Goal: Information Seeking & Learning: Understand process/instructions

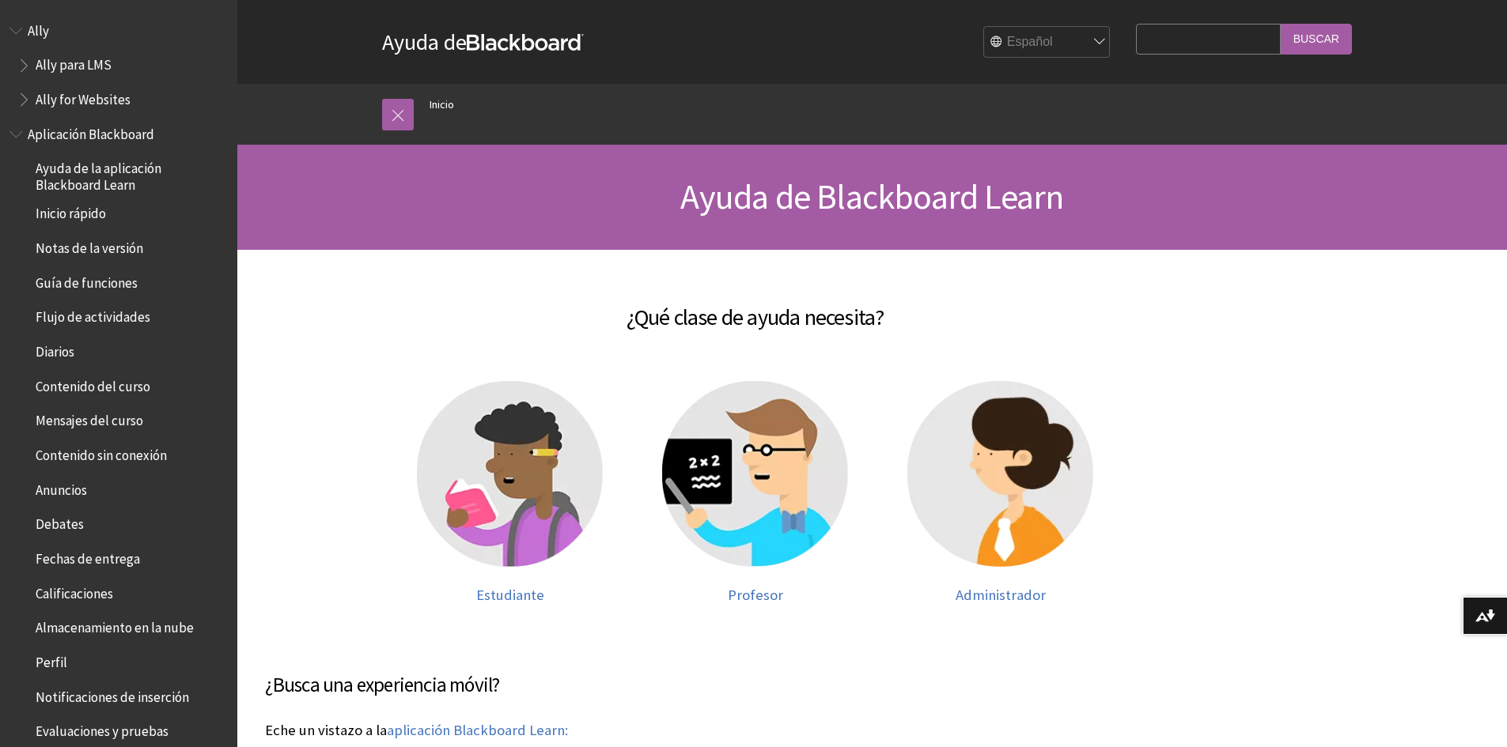
scroll to position [945, 0]
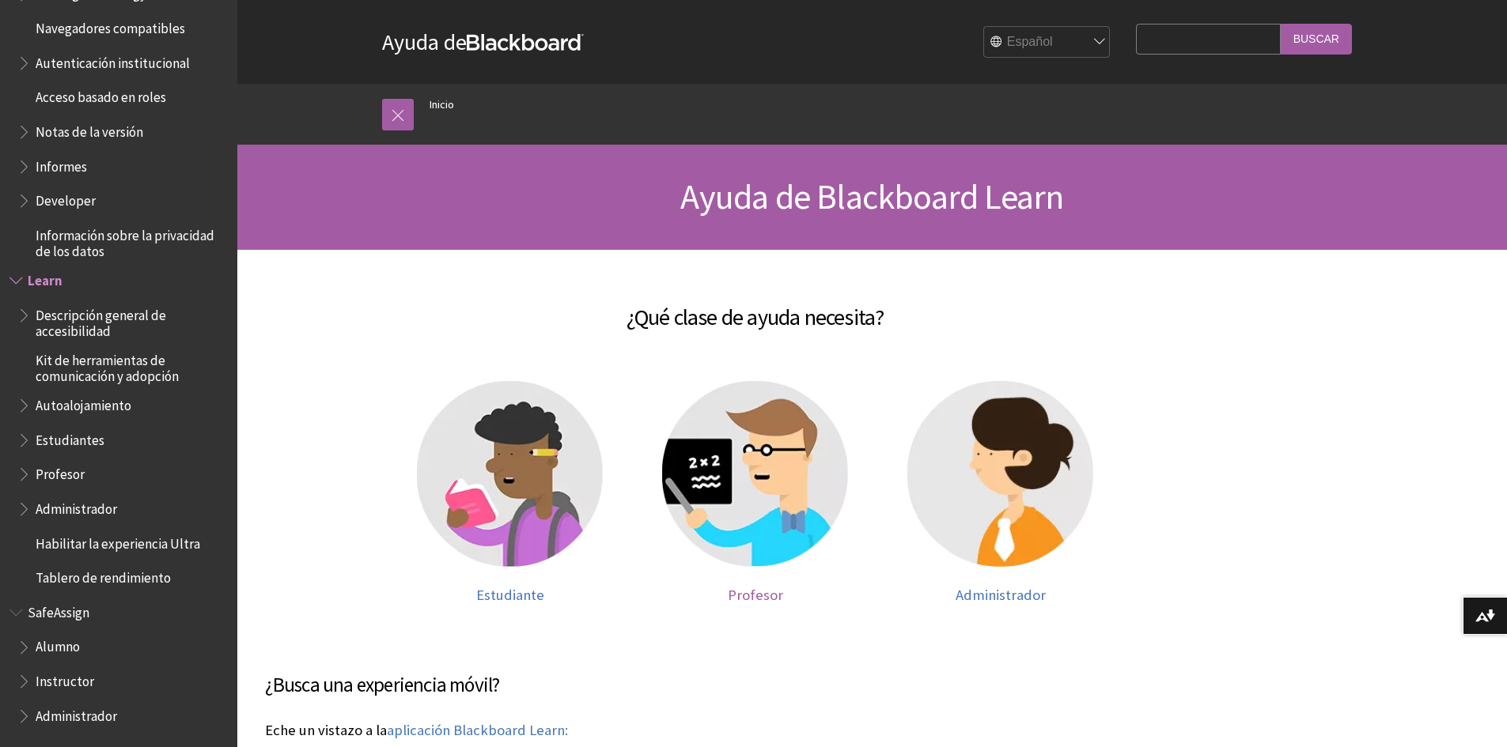
click at [805, 459] on img at bounding box center [755, 474] width 186 height 186
click at [756, 592] on span "Profesor" at bounding box center [755, 595] width 55 height 18
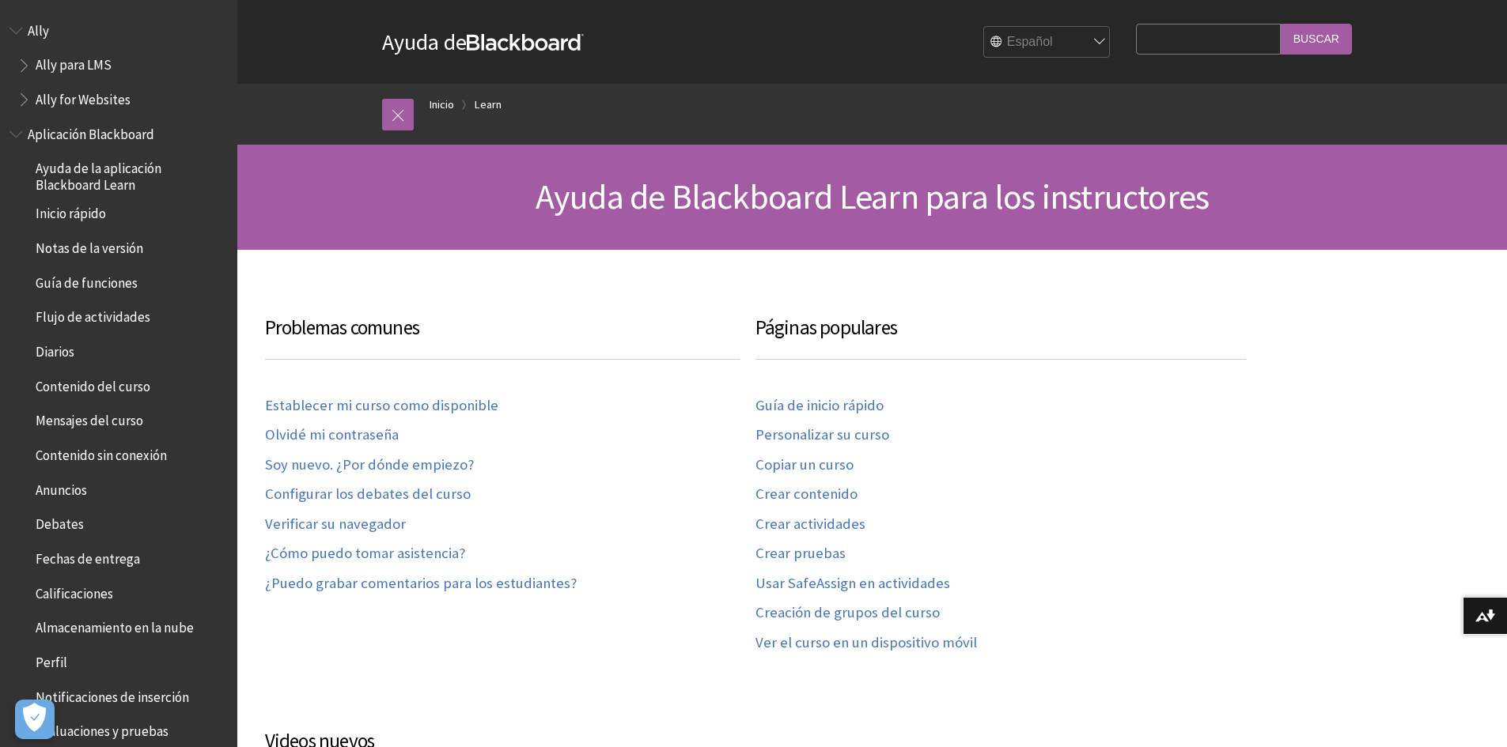
scroll to position [1301, 0]
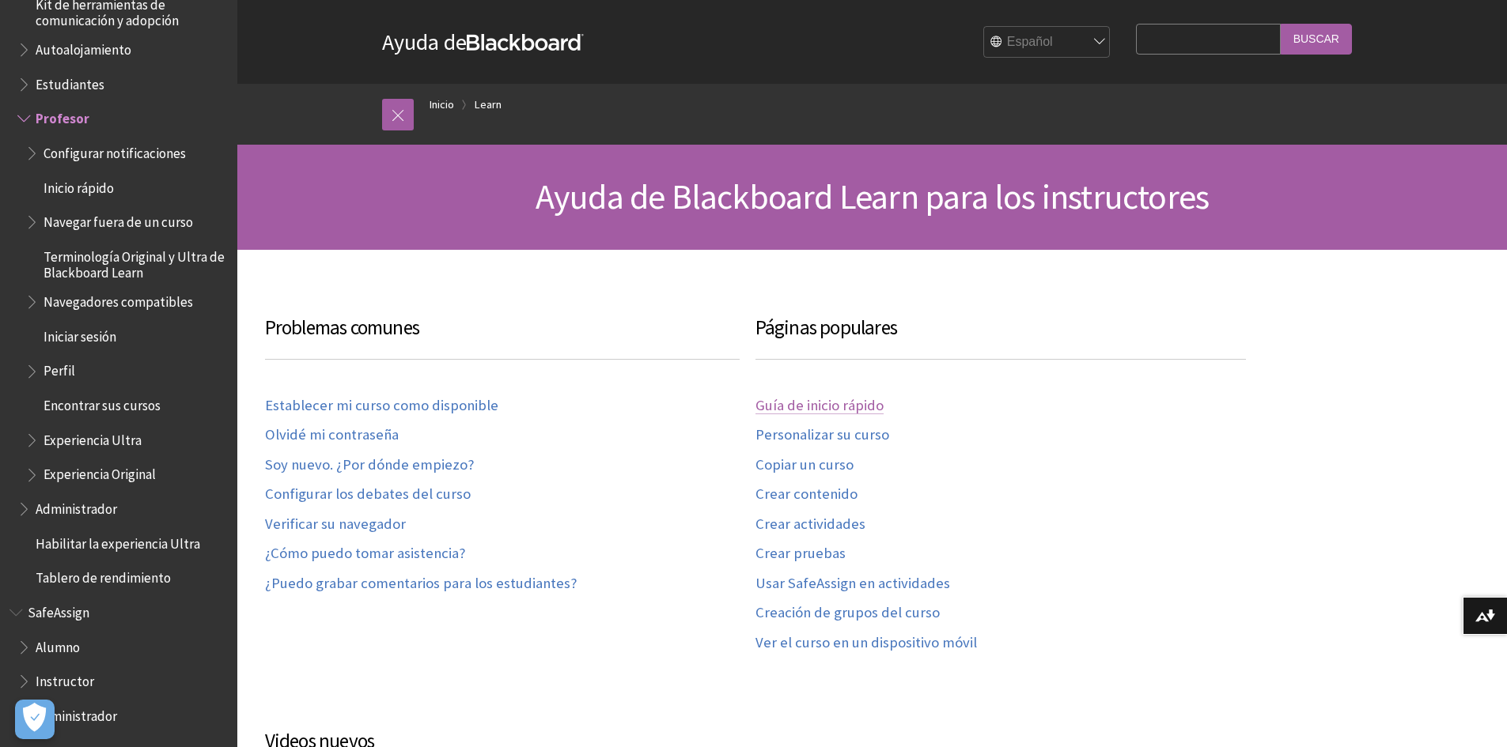
click at [841, 405] on link "Guía de inicio rápido" at bounding box center [819, 406] width 128 height 18
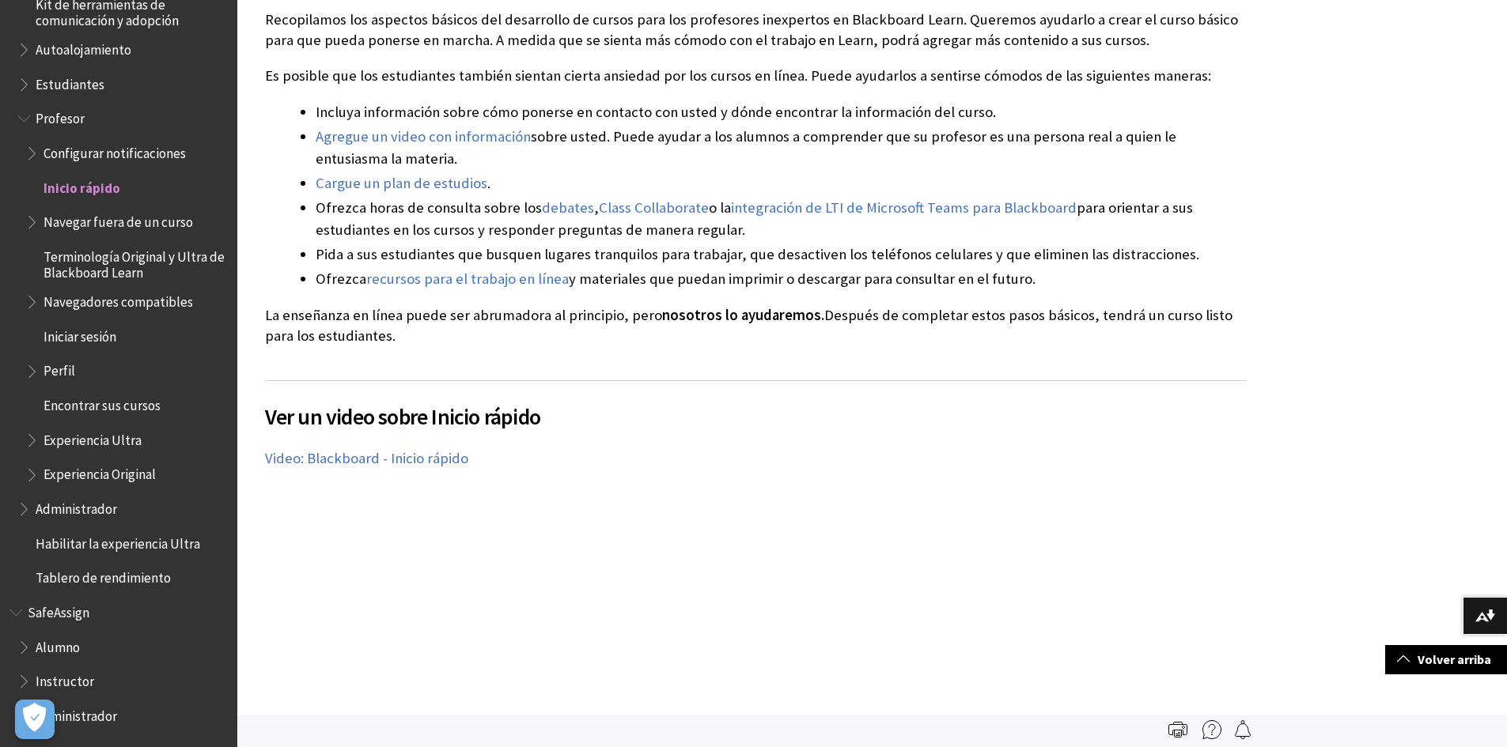
scroll to position [316, 0]
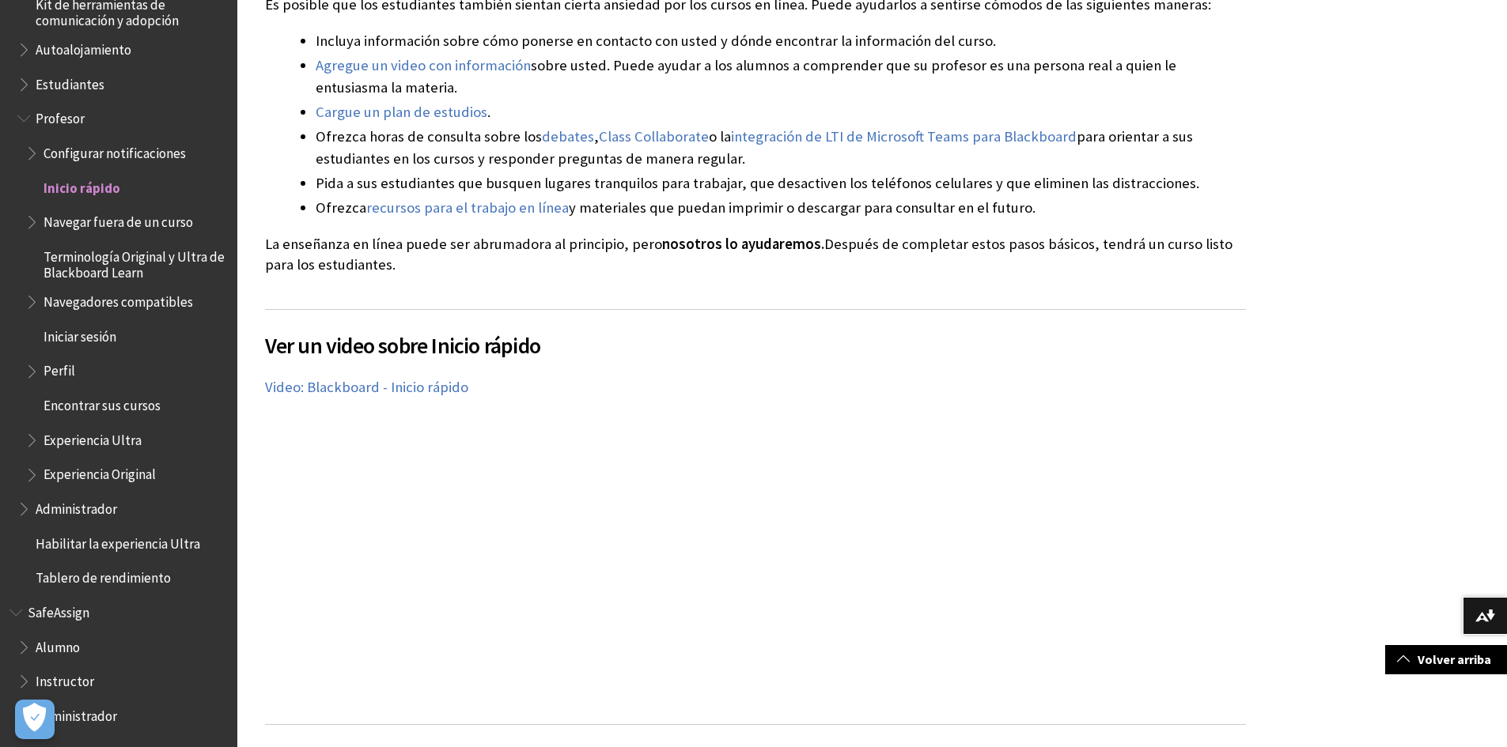
scroll to position [712, 0]
